Goal: Transaction & Acquisition: Purchase product/service

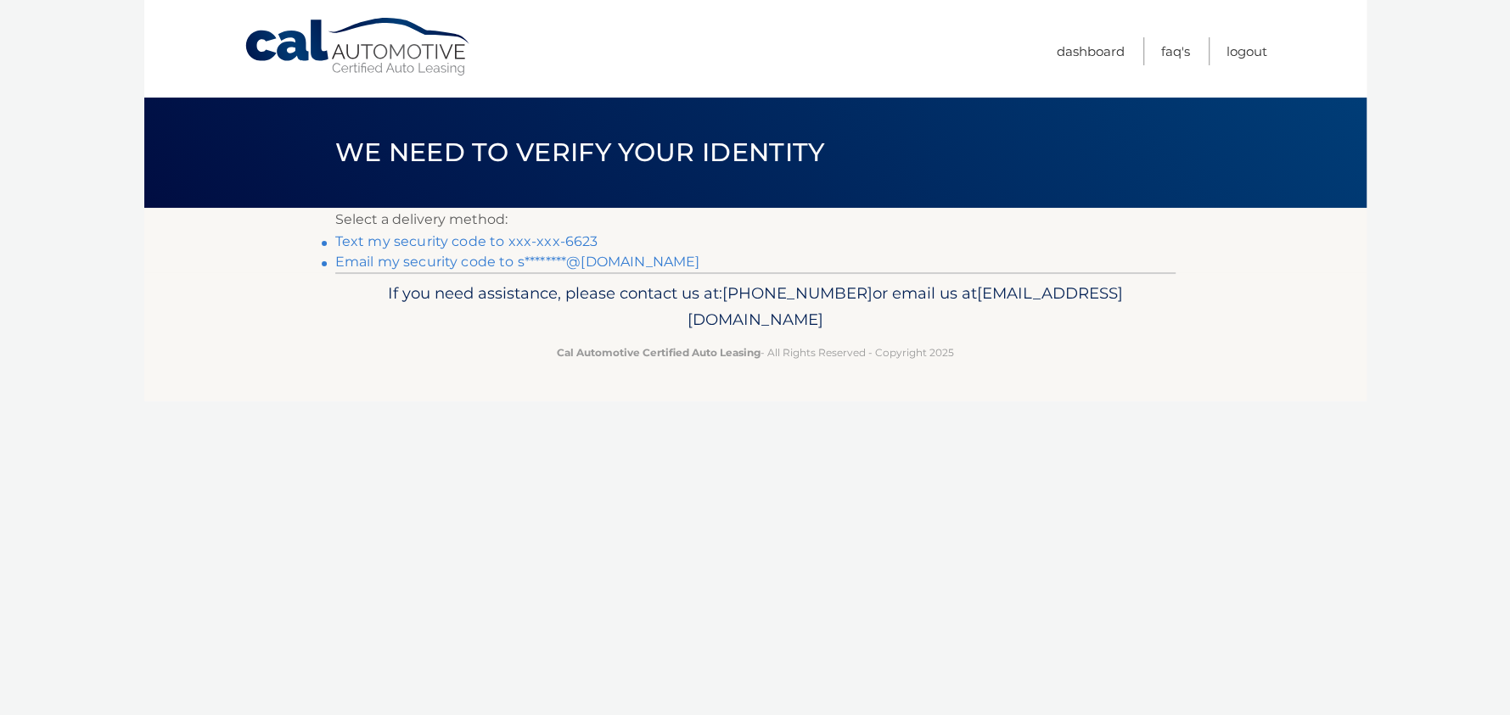
click at [470, 239] on link "Text my security code to xxx-xxx-6623" at bounding box center [466, 241] width 263 height 16
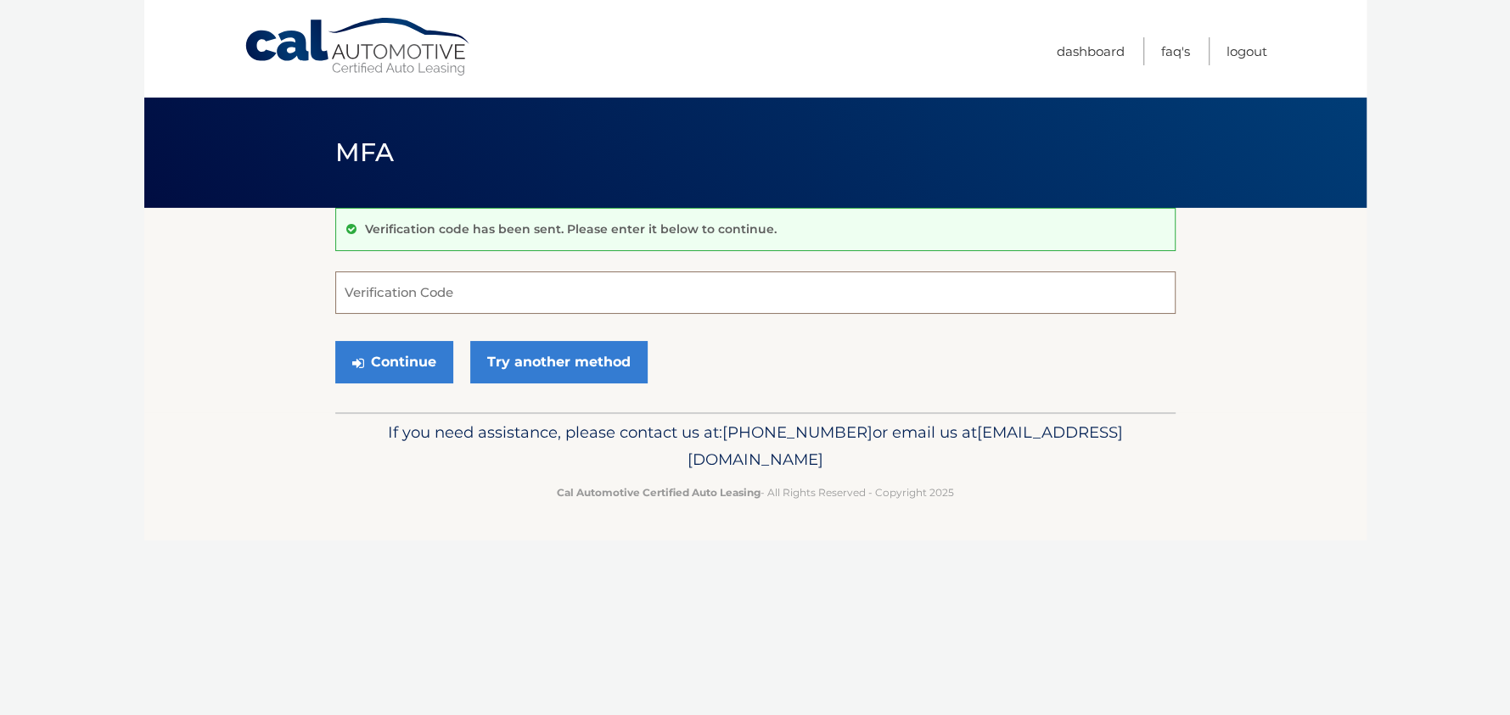
click at [449, 294] on input "Verification Code" at bounding box center [755, 293] width 840 height 42
type input "028591"
click at [386, 362] on button "Continue" at bounding box center [394, 362] width 118 height 42
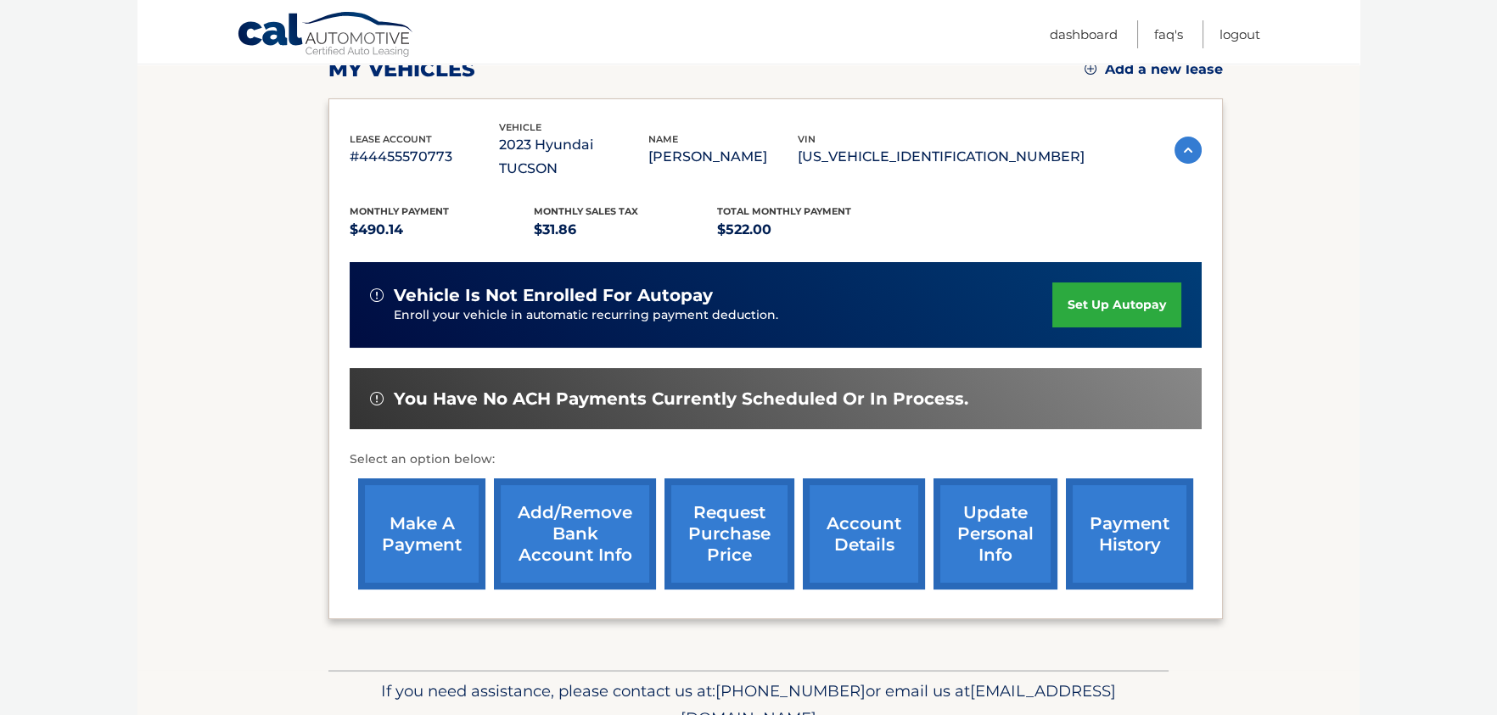
scroll to position [255, 0]
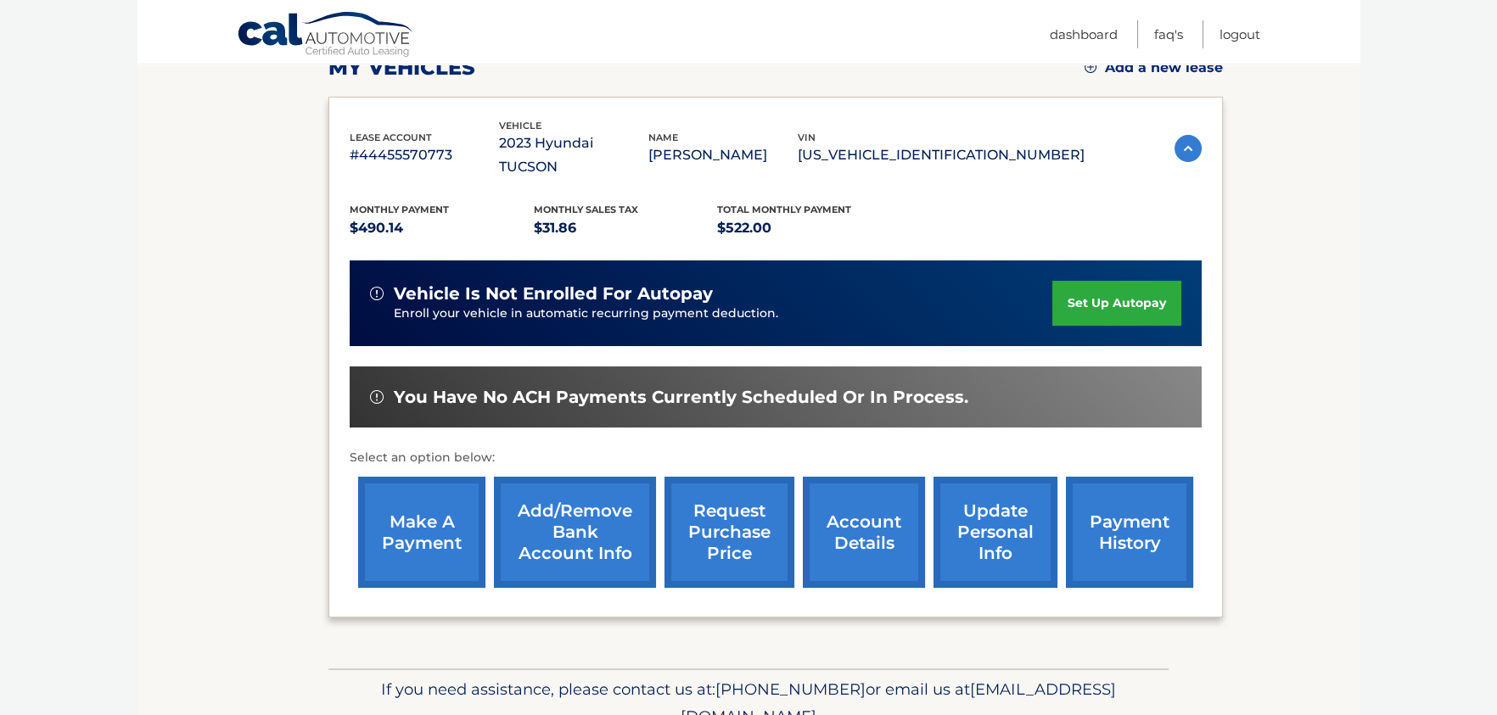
click at [420, 490] on link "make a payment" at bounding box center [421, 532] width 127 height 111
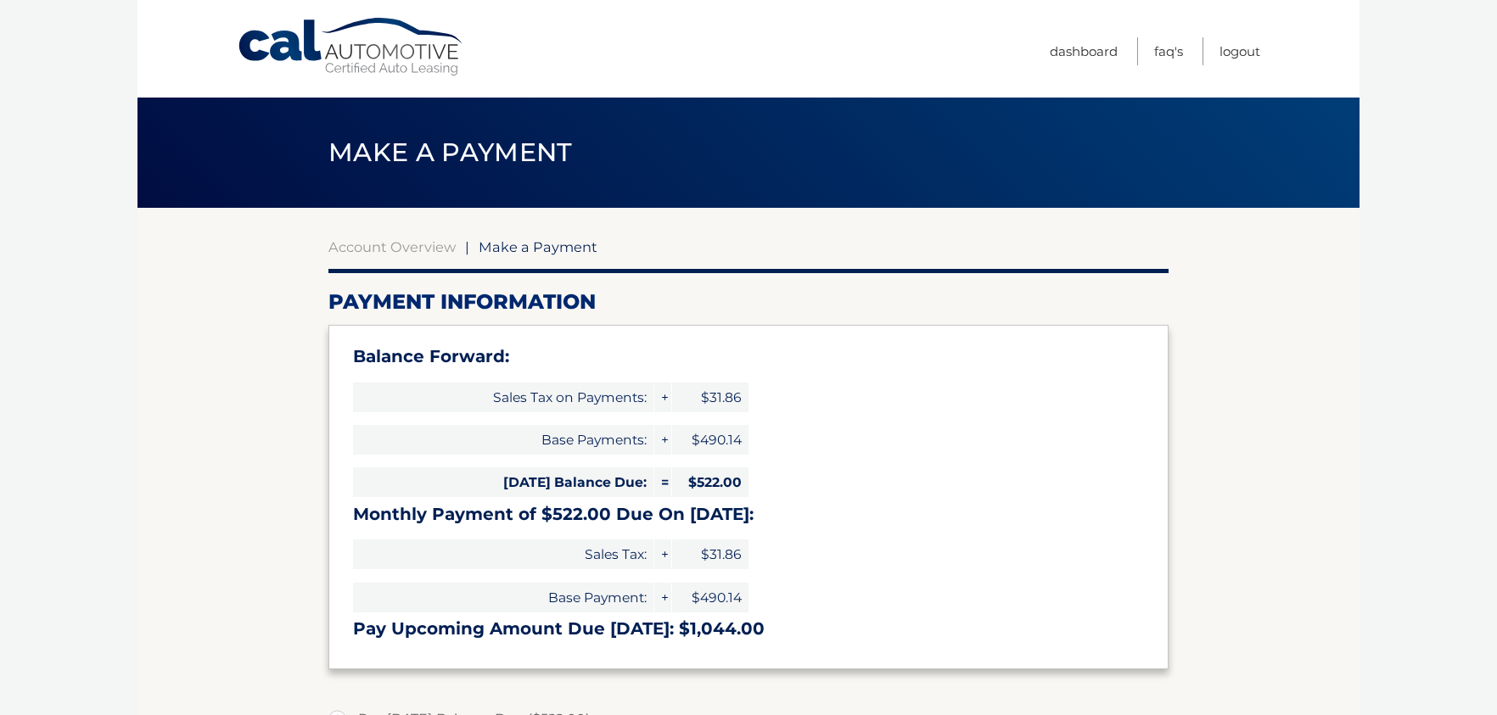
select select "ZGFkYzk5ZjYtYjQ3Yi00ZWNmLWE1MzItYzMwM2RlODE1OTlj"
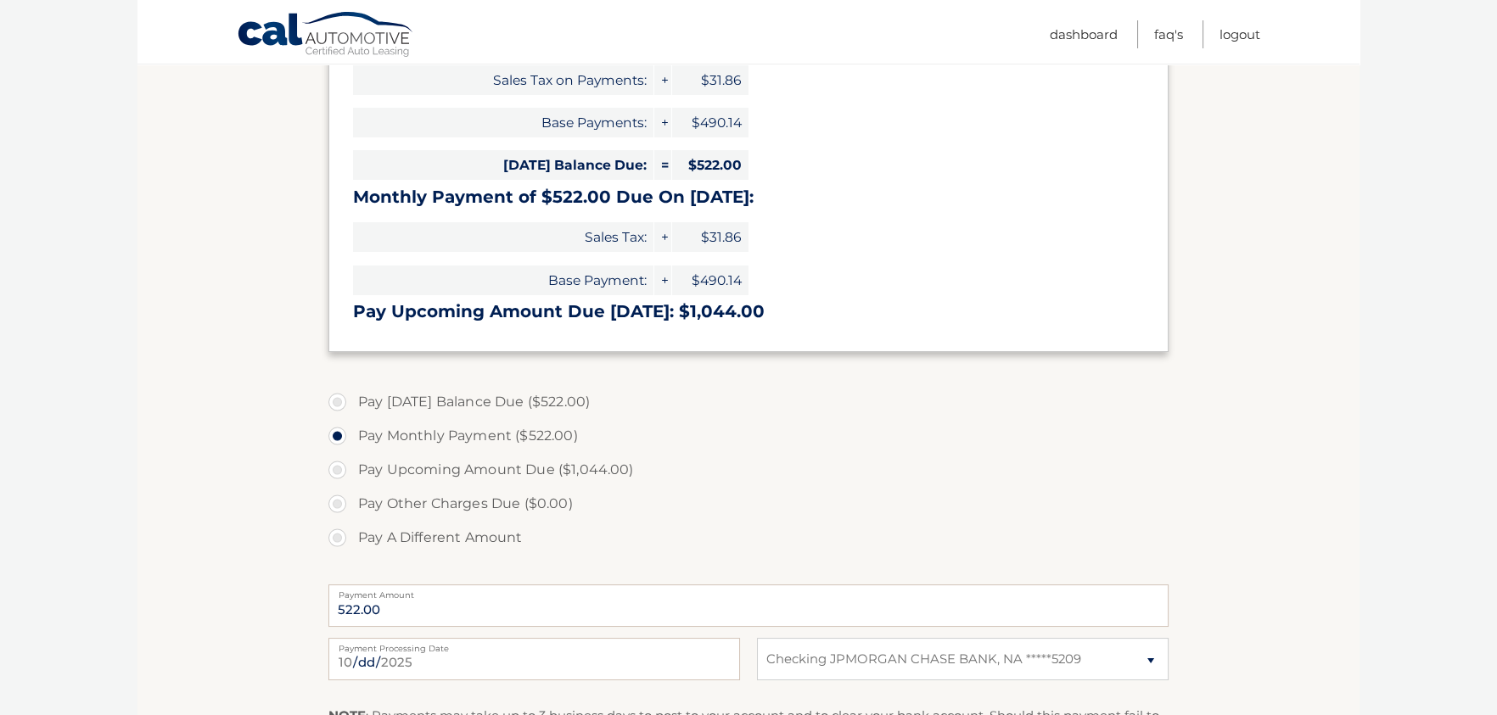
scroll to position [339, 0]
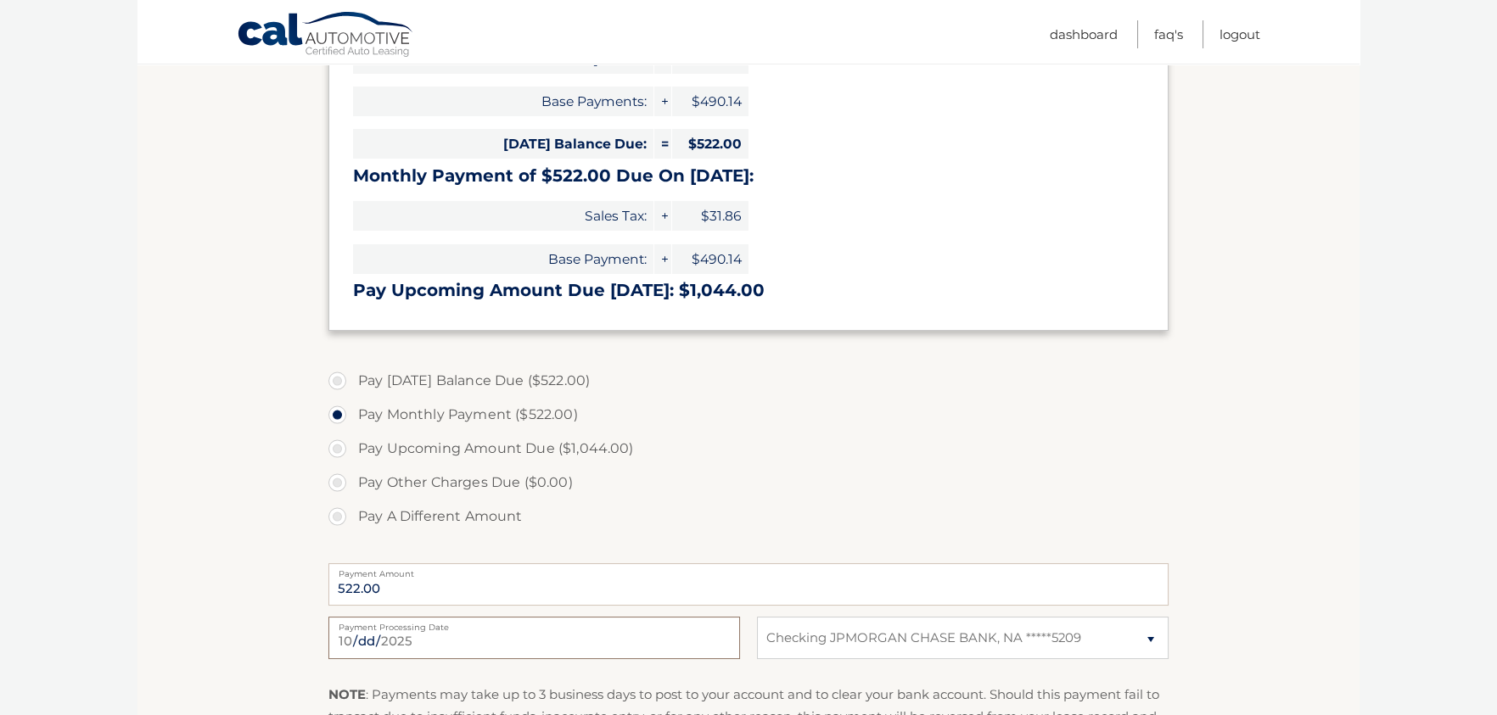
click at [421, 645] on input "2025-10-07" at bounding box center [534, 638] width 412 height 42
type input "2025-10-10"
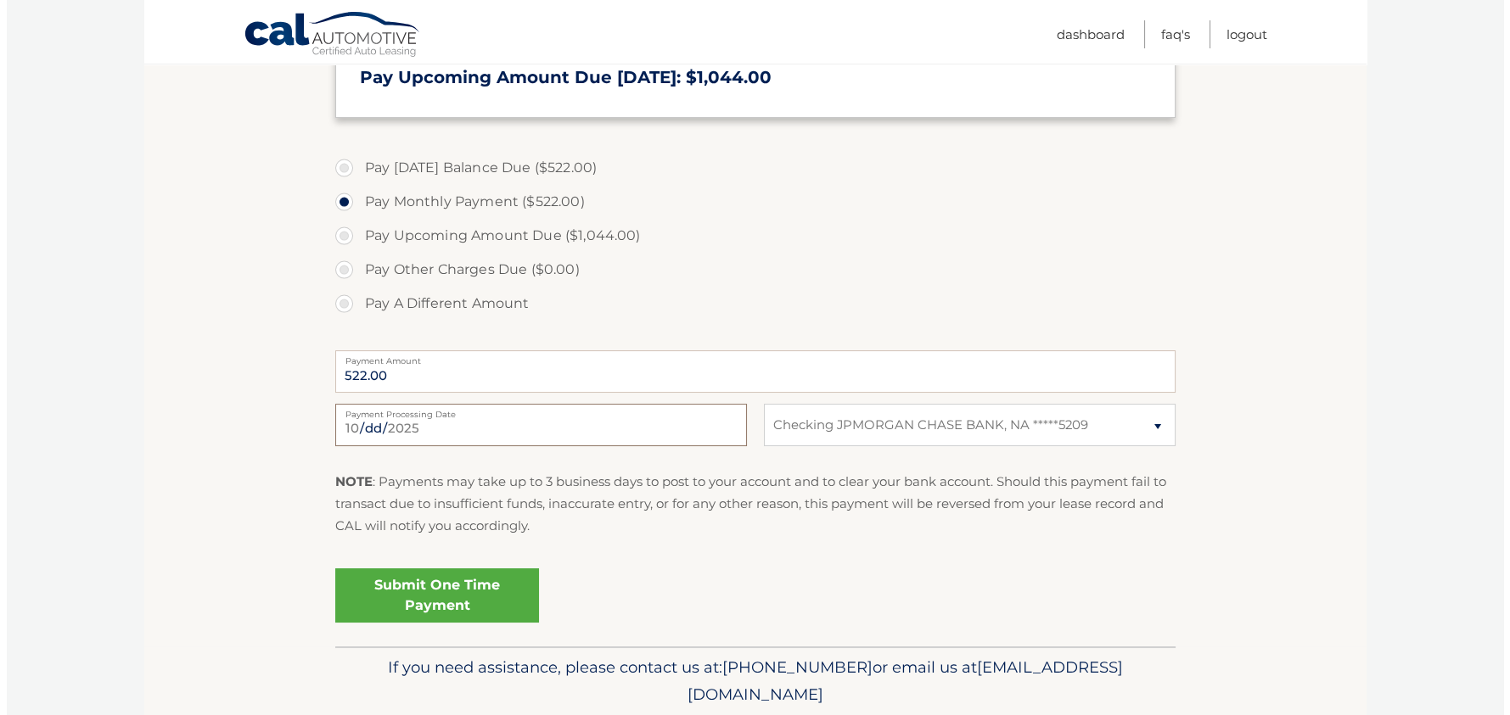
scroll to position [594, 0]
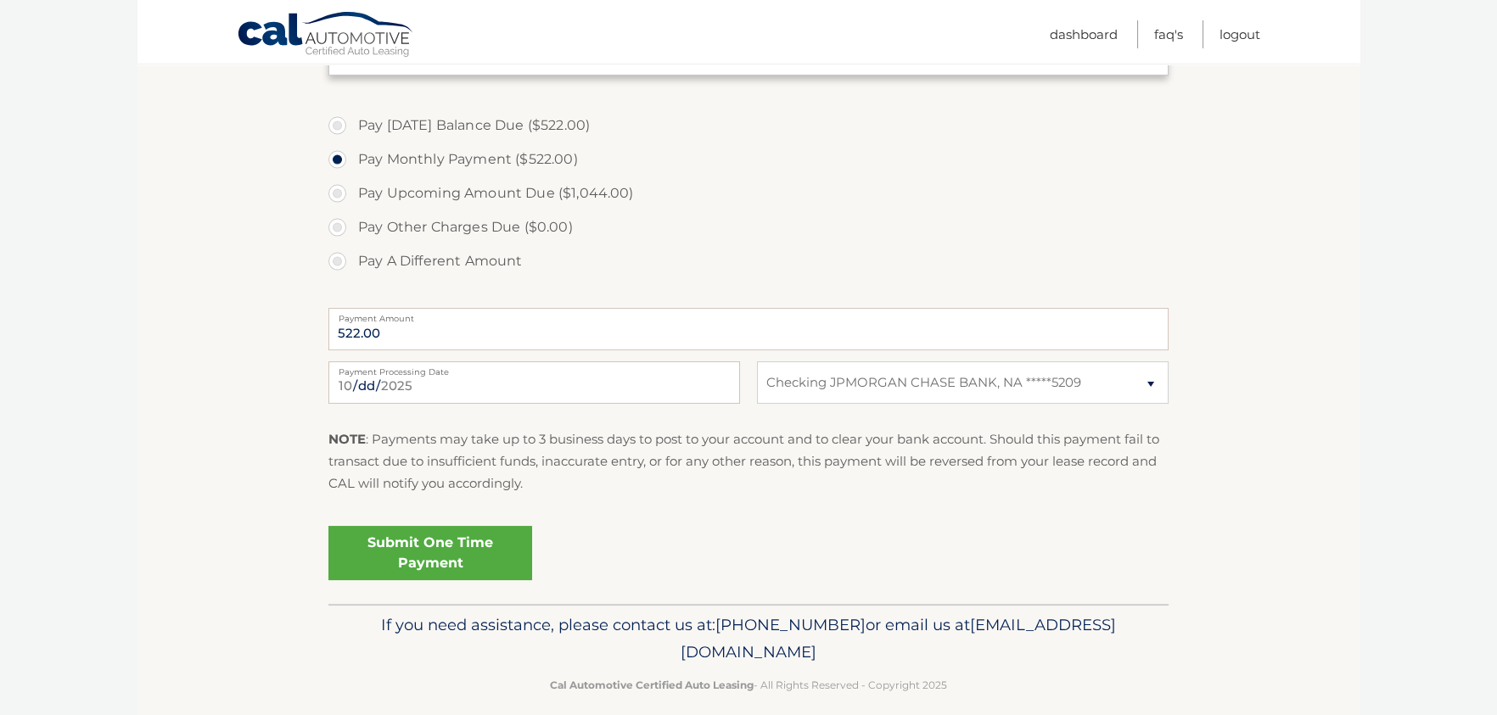
click at [418, 551] on link "Submit One Time Payment" at bounding box center [430, 553] width 204 height 54
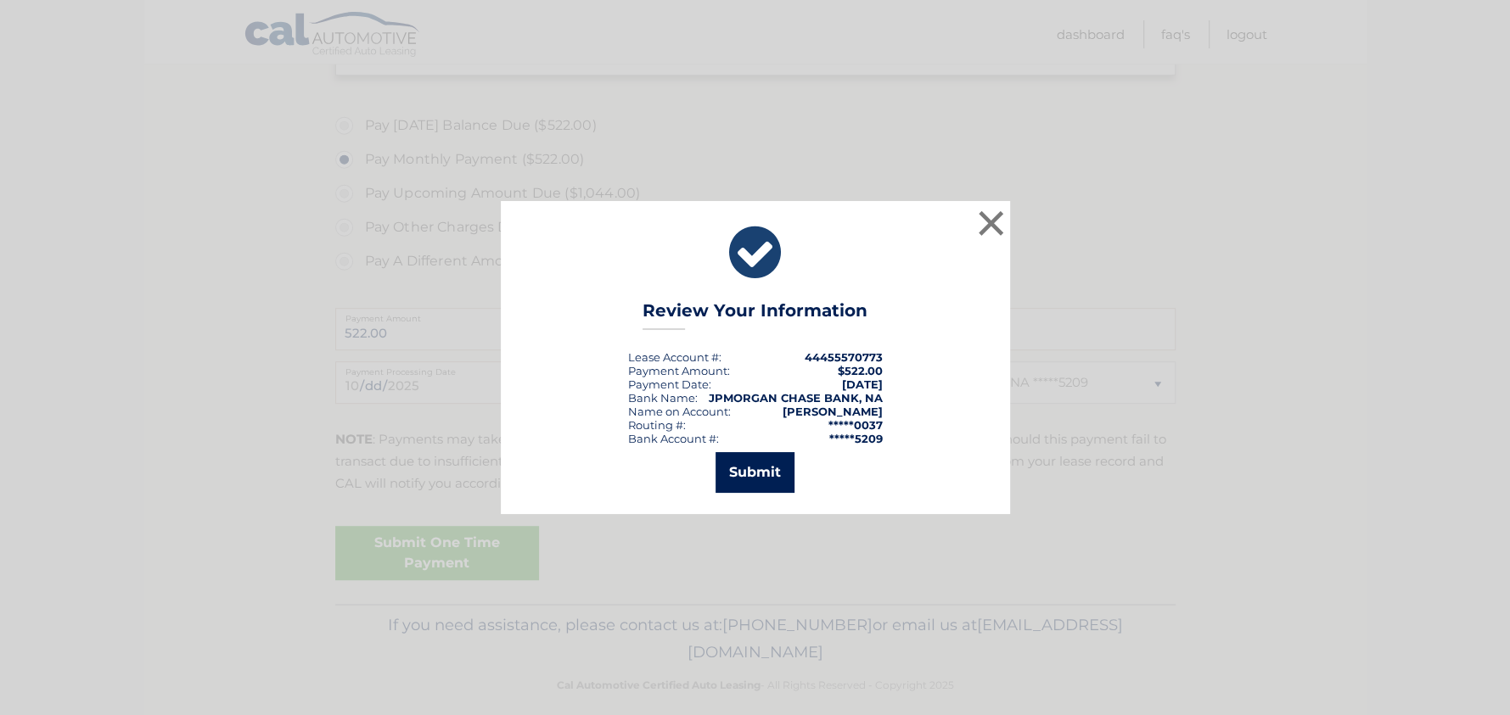
click at [759, 477] on button "Submit" at bounding box center [754, 472] width 79 height 41
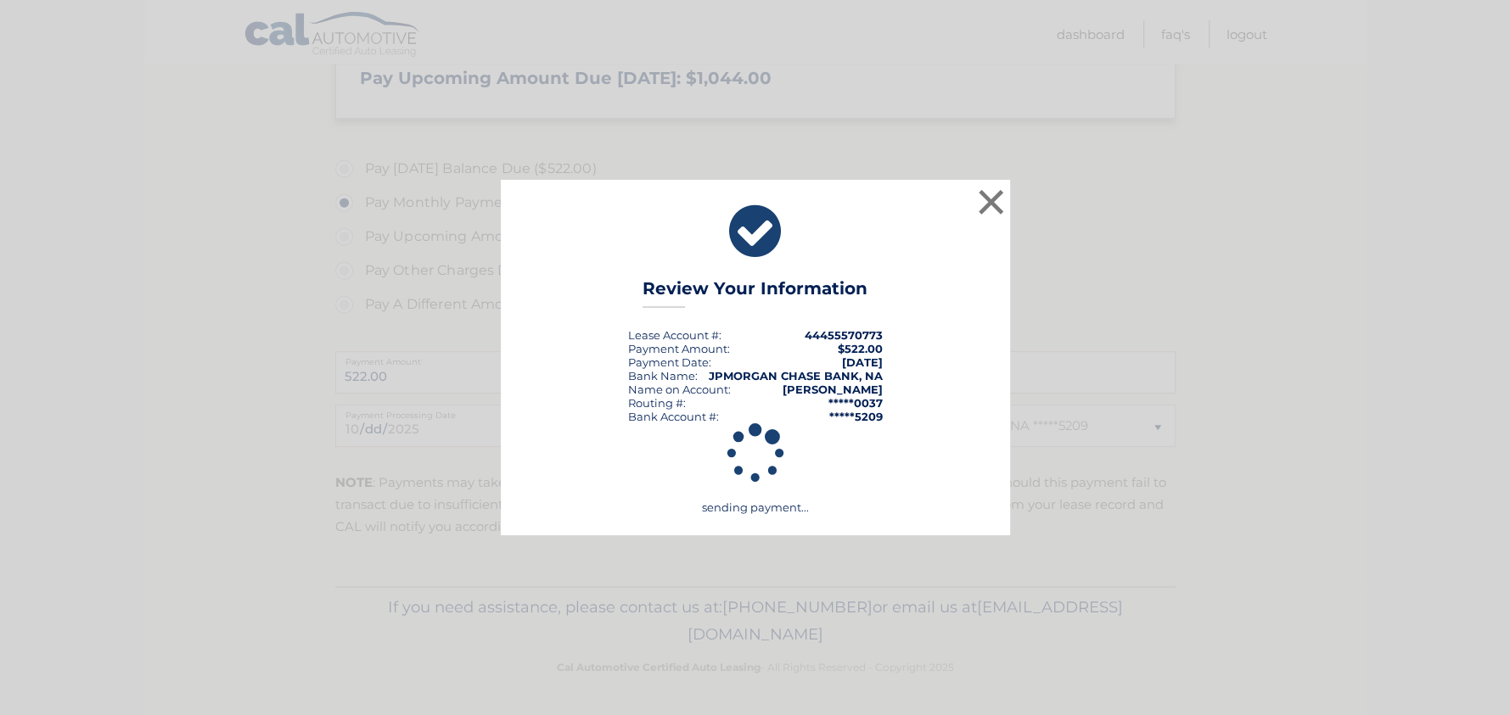
scroll to position [551, 0]
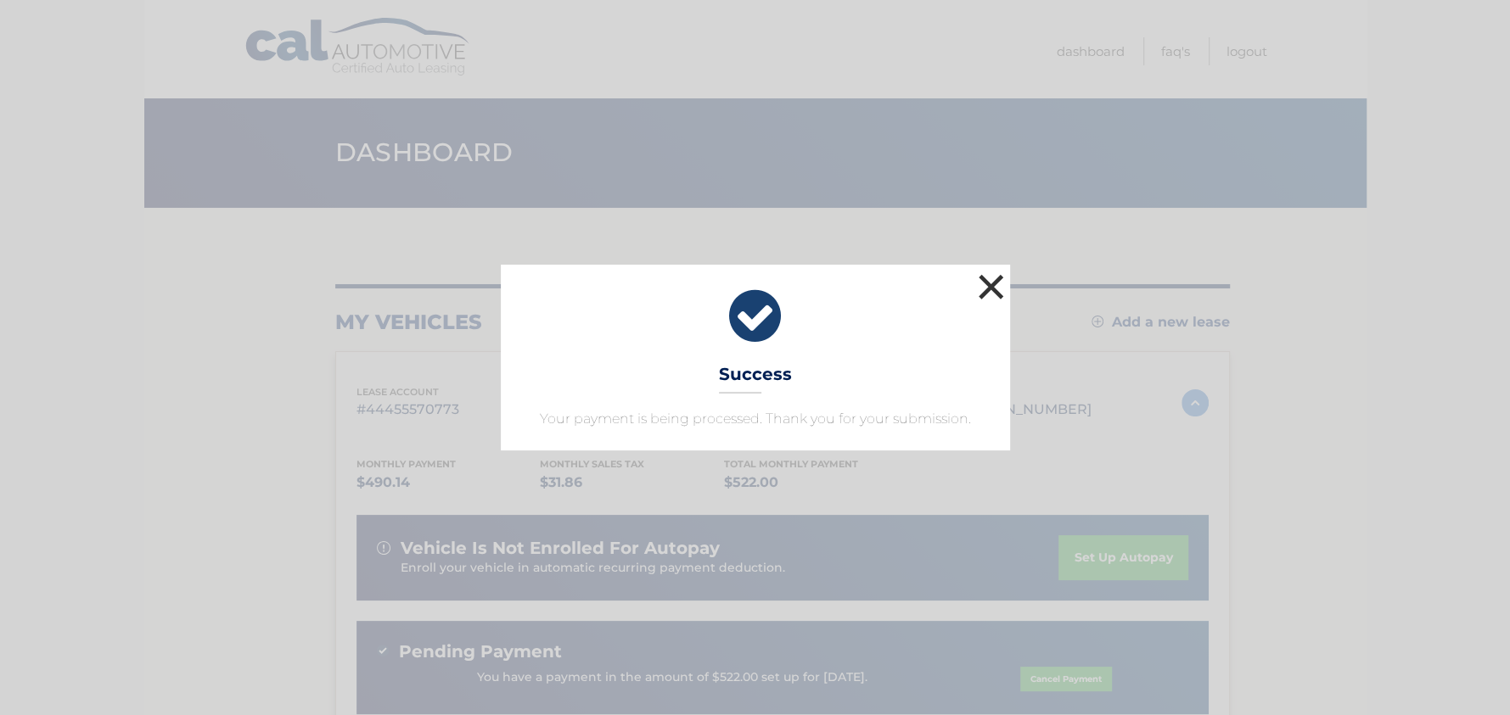
click at [993, 277] on button "×" at bounding box center [991, 287] width 34 height 34
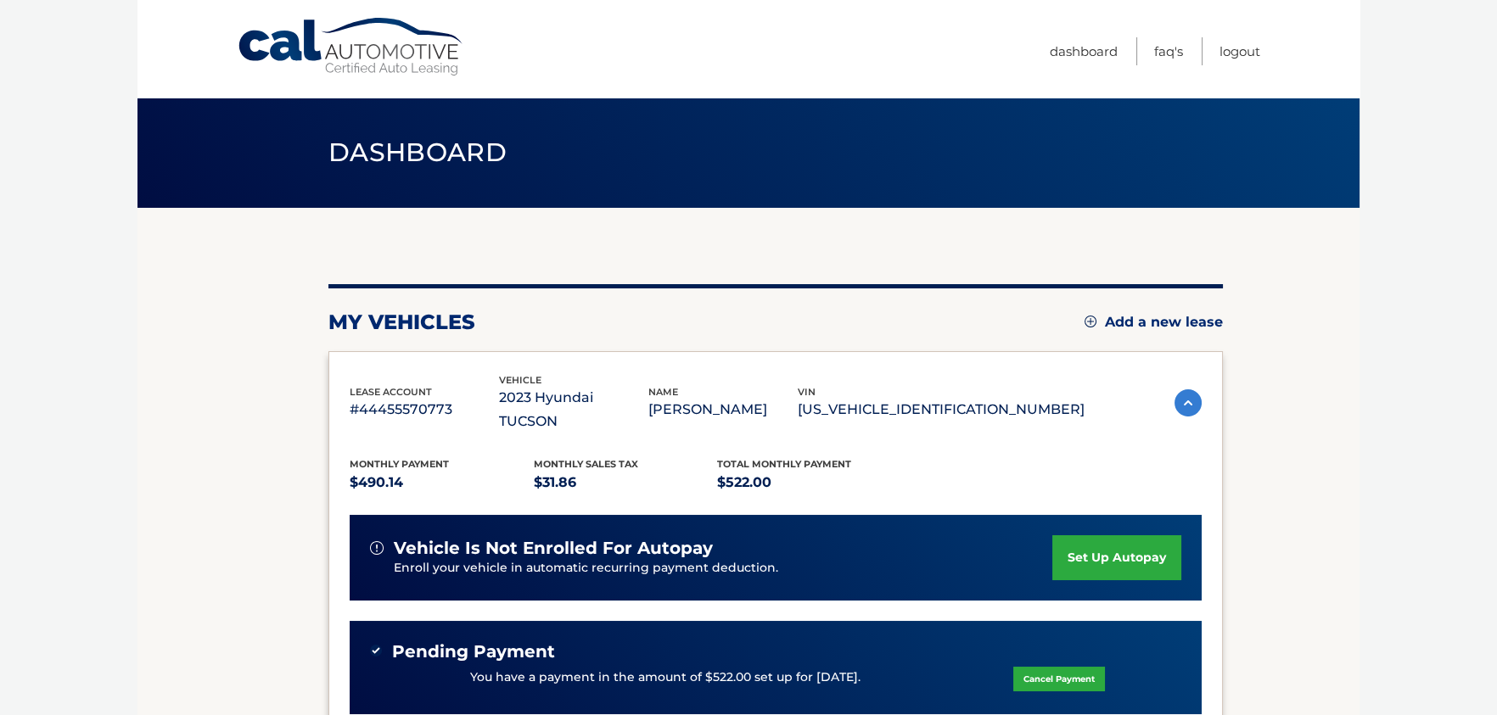
click at [1294, 576] on section "my vehicles Add a new lease lease account #44455570773 vehicle 2023 Hyundai TUC…" at bounding box center [748, 582] width 1222 height 748
